Goal: Task Accomplishment & Management: Use online tool/utility

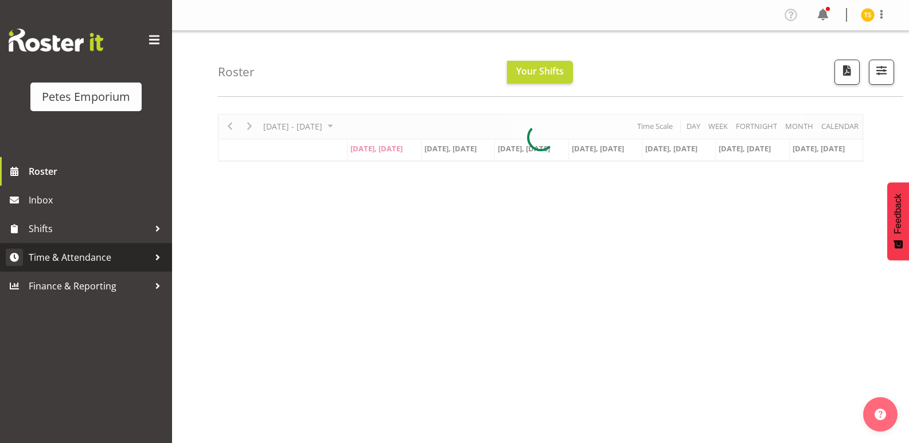
click at [81, 253] on span "Time & Attendance" at bounding box center [89, 257] width 120 height 17
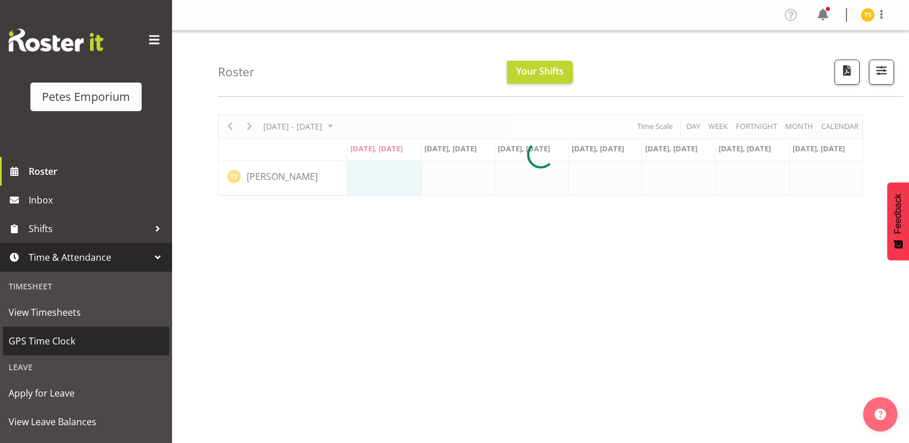
click at [54, 342] on span "GPS Time Clock" at bounding box center [86, 341] width 155 height 17
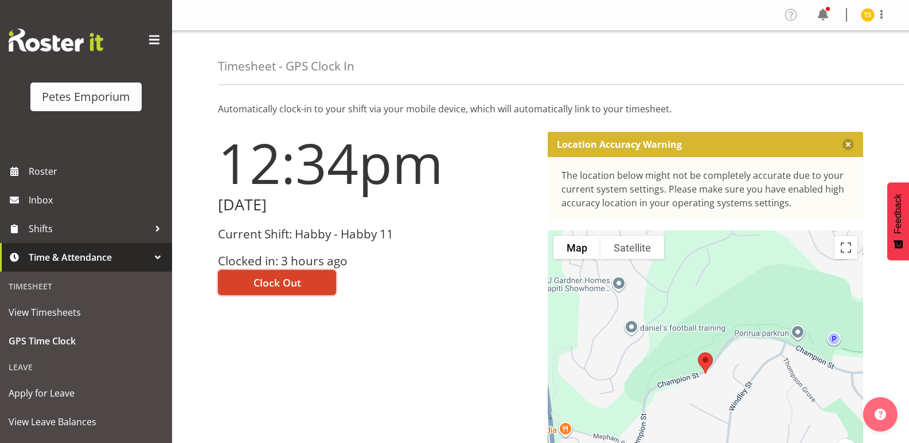
click at [247, 278] on button "Clock Out" at bounding box center [277, 282] width 118 height 25
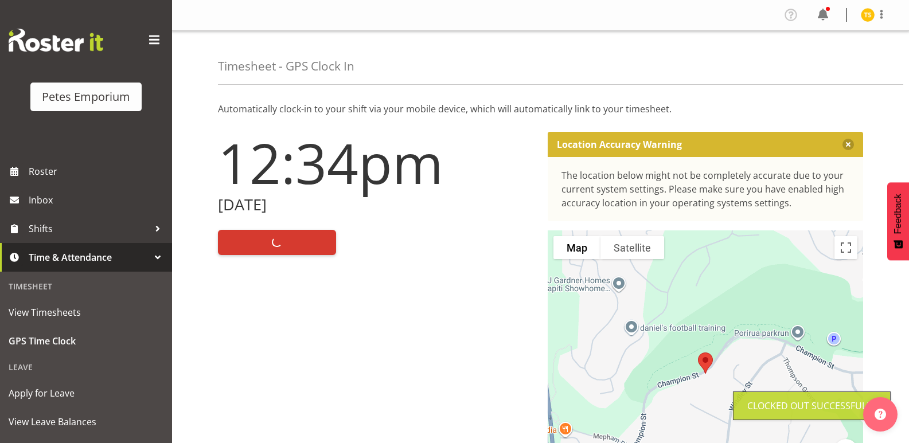
click at [872, 10] on img at bounding box center [868, 15] width 14 height 14
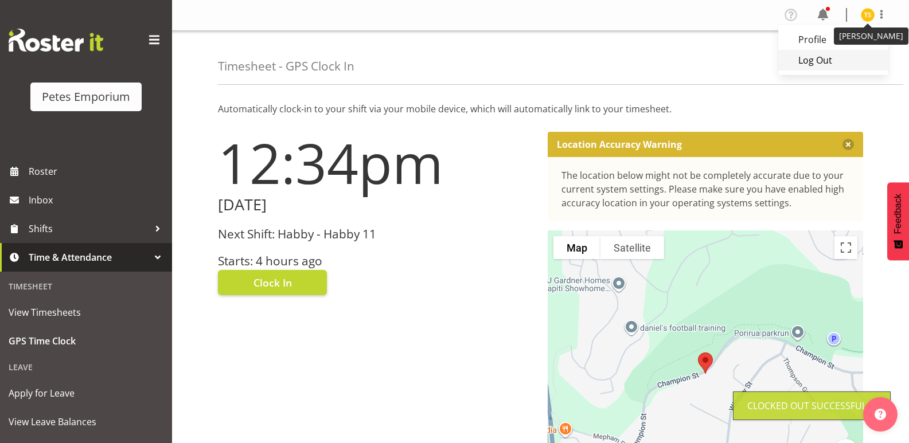
click at [836, 52] on link "Log Out" at bounding box center [833, 60] width 110 height 21
